Goal: Communication & Community: Ask a question

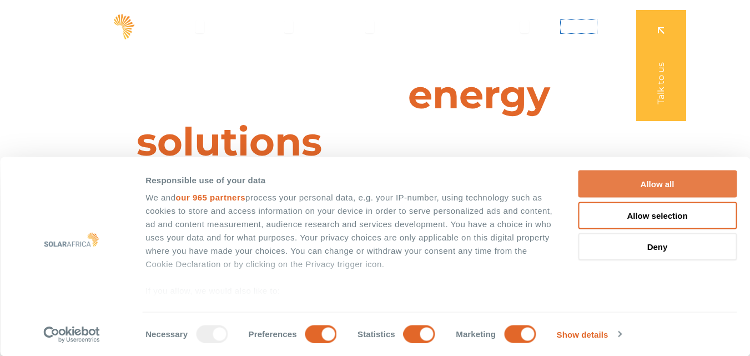
click at [579, 31] on span "Contact" at bounding box center [578, 26] width 36 height 13
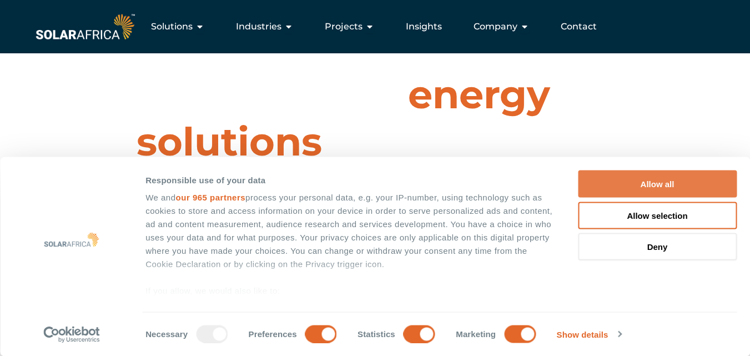
click at [655, 184] on button "Allow all" at bounding box center [657, 183] width 159 height 27
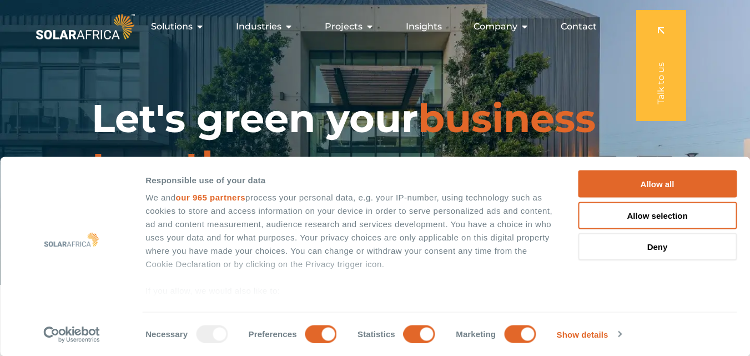
drag, startPoint x: 658, startPoint y: 195, endPoint x: 604, endPoint y: 8, distance: 194.0
click at [656, 195] on button "Allow all" at bounding box center [657, 183] width 159 height 27
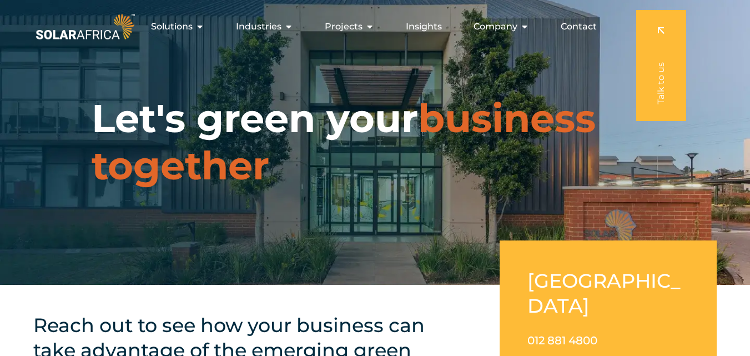
click at [578, 27] on span "Contact" at bounding box center [578, 26] width 36 height 13
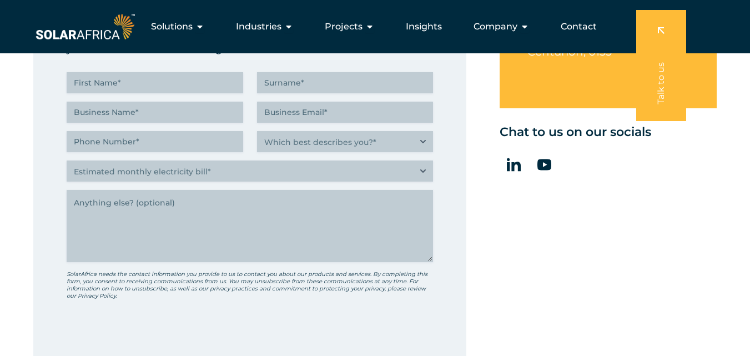
scroll to position [444, 0]
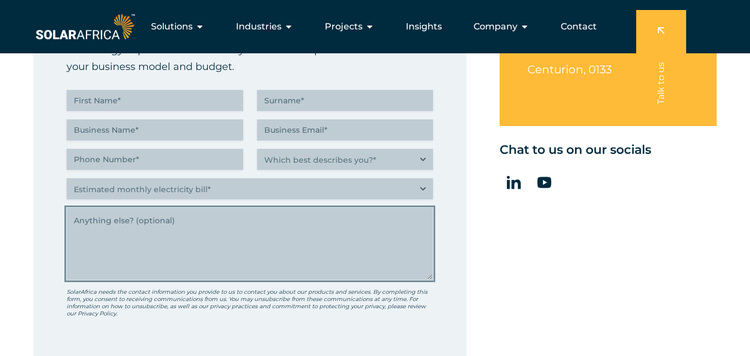
click at [142, 250] on textarea "Anything else" at bounding box center [250, 244] width 366 height 72
click at [162, 224] on textarea "Anything else" at bounding box center [250, 244] width 366 height 72
paste textarea "Hey there, I hope you are doing well. I was checking your website and saw you h…"
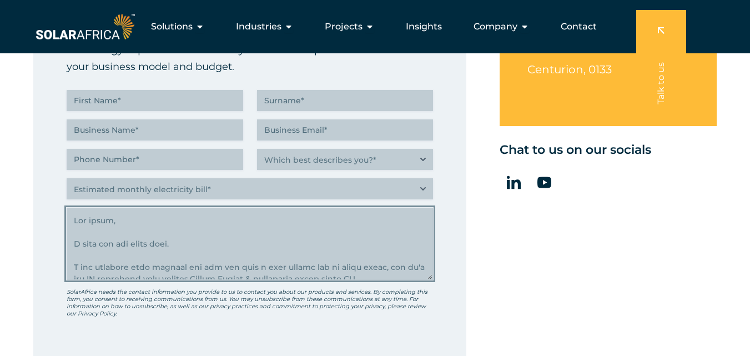
scroll to position [401, 0]
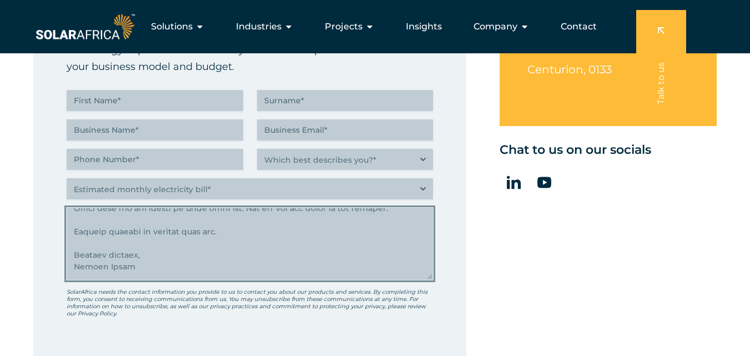
type textarea "Hey there, I hope you are doing well. I was checking your website and saw you h…"
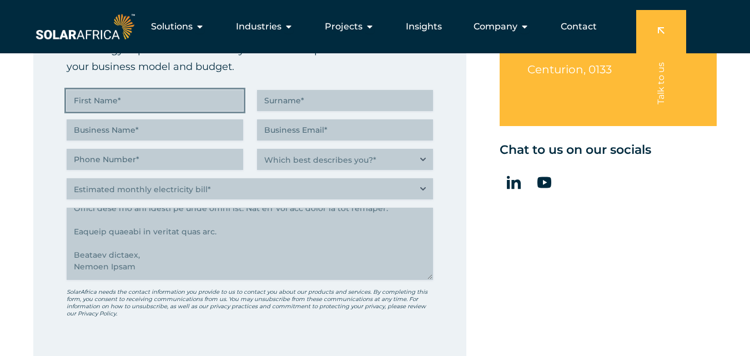
click at [136, 100] on input "First Name (Required)" at bounding box center [155, 100] width 176 height 21
type input "Randal"
type input "Moore"
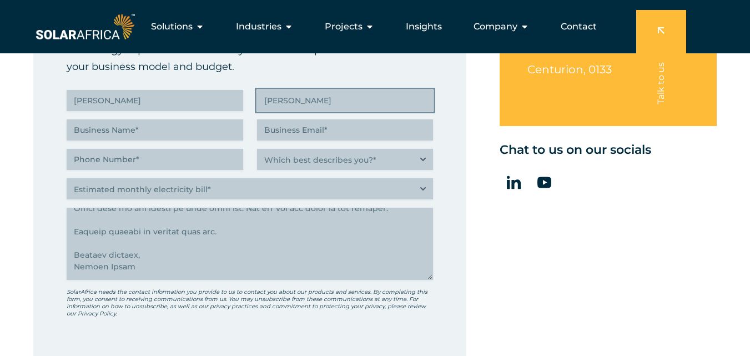
type input "SEO"
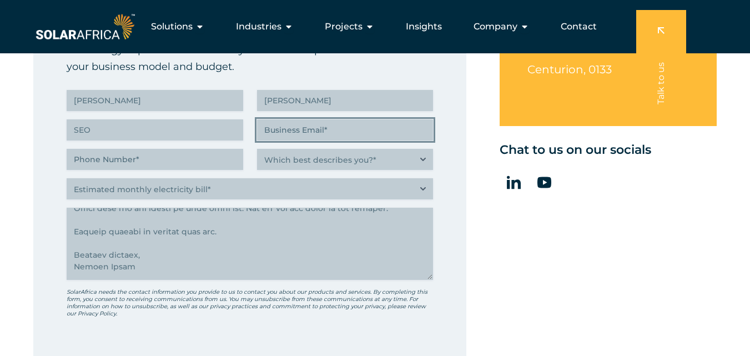
type input "srandalmoore@gmail.com"
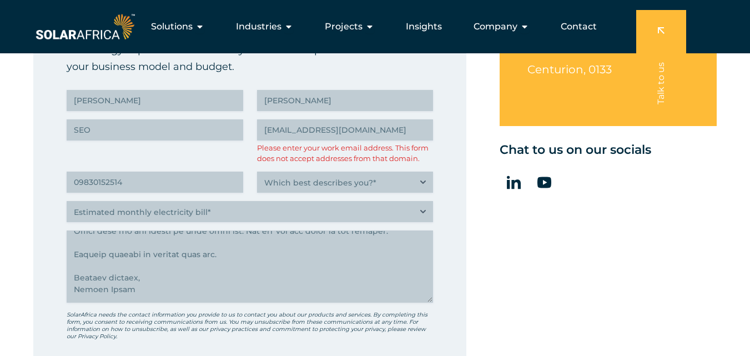
type input "(098) 301-5251"
click at [338, 131] on input "srandalmoore@gmail.com" at bounding box center [345, 129] width 176 height 21
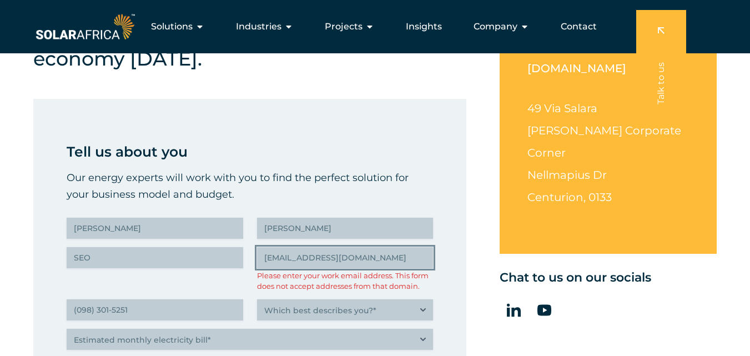
scroll to position [296, 0]
